Goal: Check status: Check status

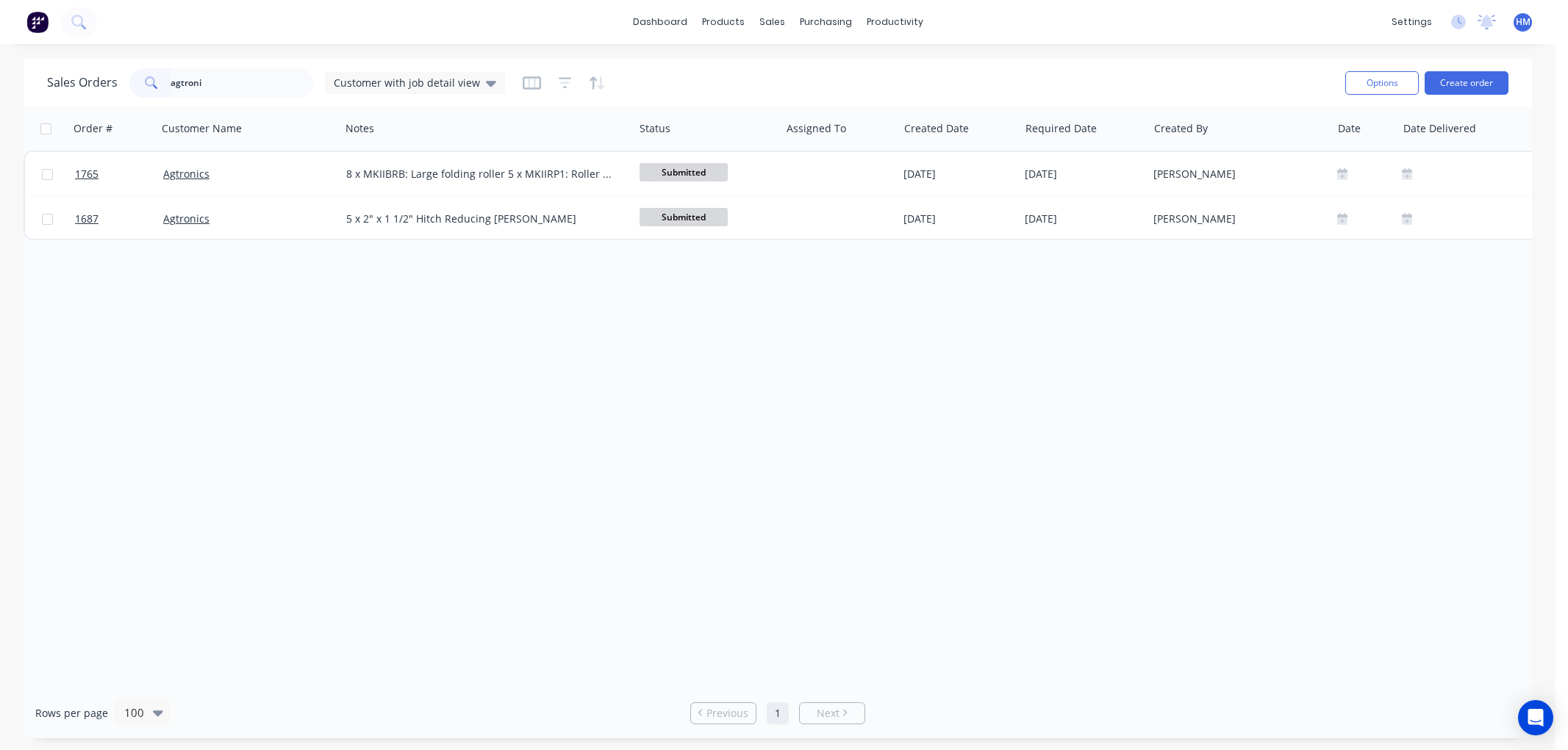
click at [228, 68] on input "agtroni" at bounding box center [242, 83] width 144 height 29
drag, startPoint x: 237, startPoint y: 79, endPoint x: 34, endPoint y: 81, distance: 203.0
click at [34, 81] on div "Sales Orders agtroni Customer with job detail view Options Create order" at bounding box center [778, 83] width 1508 height 48
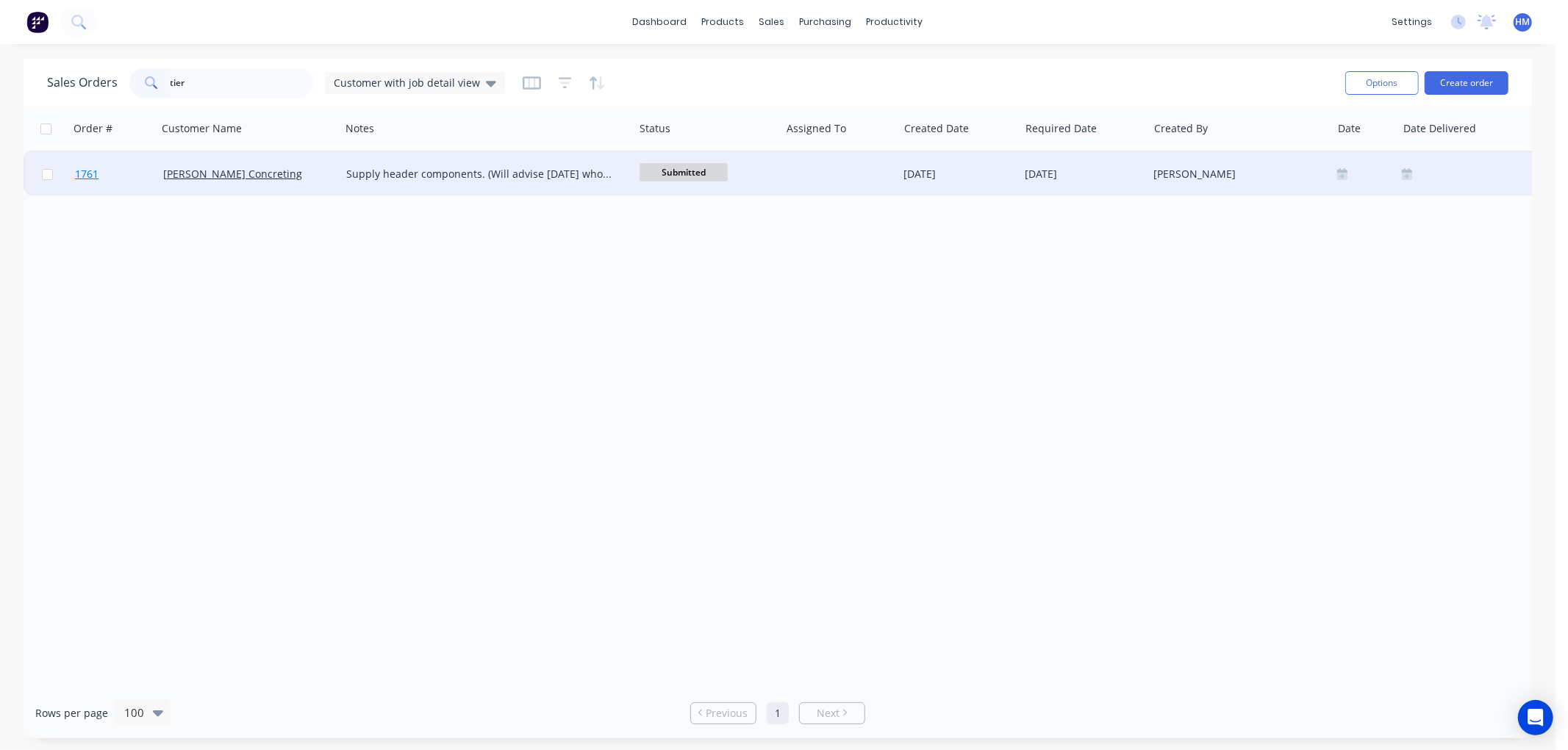
type input "tier"
click at [144, 166] on link "1761" at bounding box center [119, 174] width 88 height 44
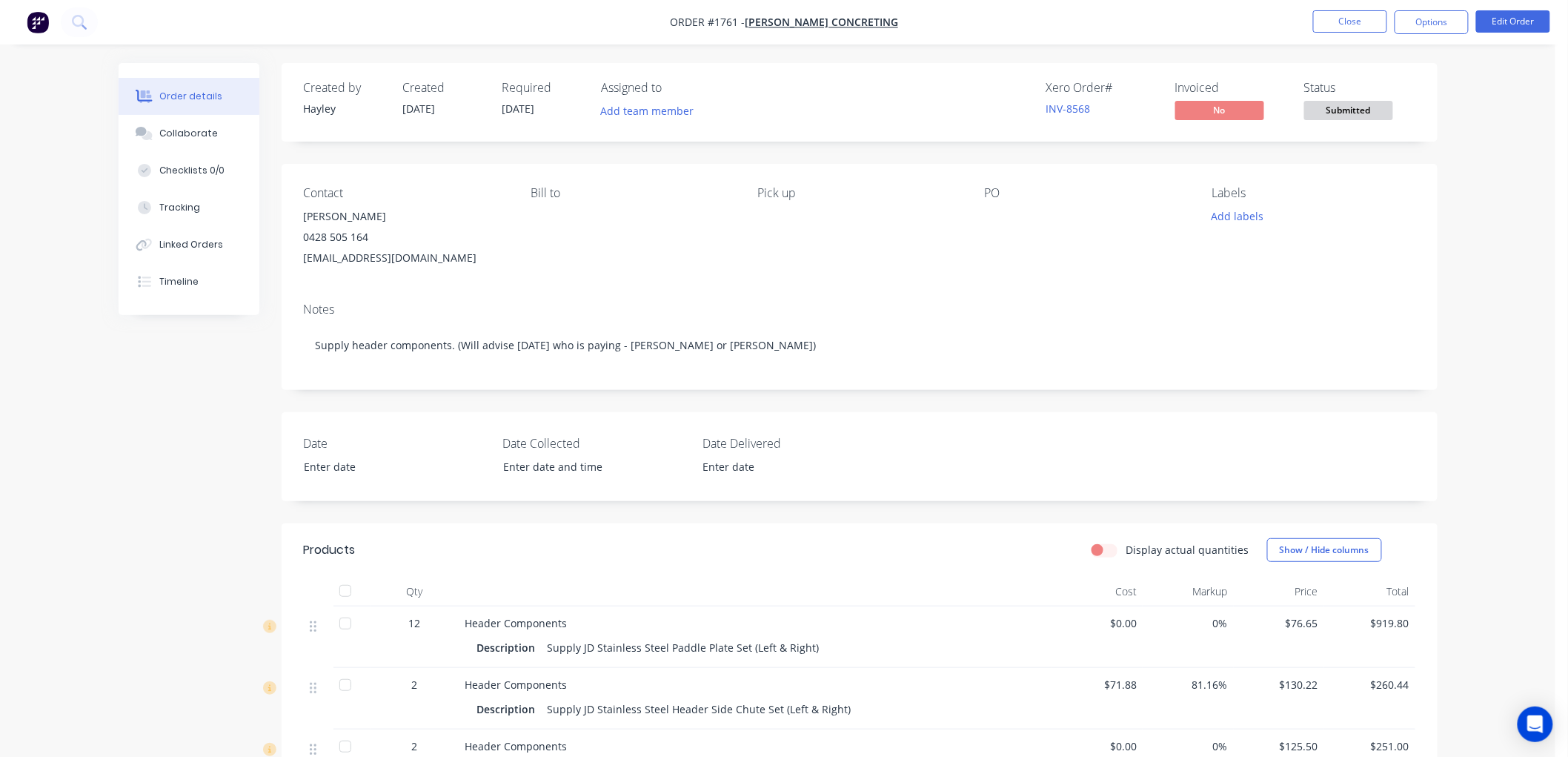
click at [1362, 4] on nav "Order #1761 - [PERSON_NAME] Concreting Close Options Edit Order" at bounding box center [784, 22] width 1568 height 45
click at [1349, 31] on button "Close" at bounding box center [1350, 21] width 74 height 22
